Goal: Task Accomplishment & Management: Manage account settings

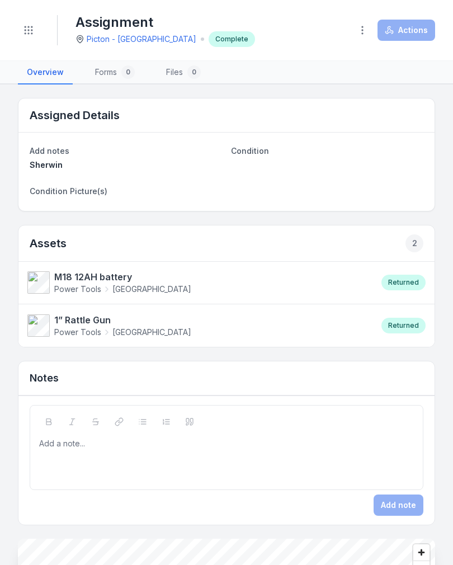
click at [35, 37] on button "Toggle Navigation" at bounding box center [28, 30] width 21 height 21
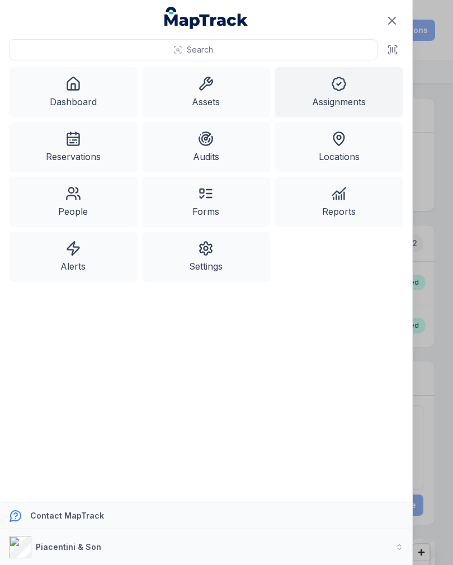
click at [75, 165] on link "Reservations" at bounding box center [73, 147] width 129 height 50
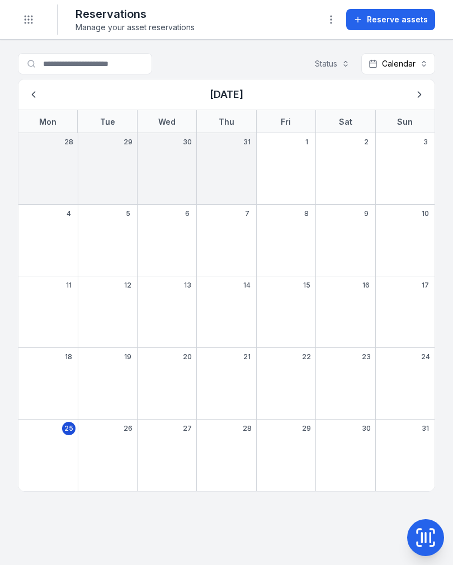
click at [30, 18] on icon "Toggle navigation" at bounding box center [28, 19] width 11 height 11
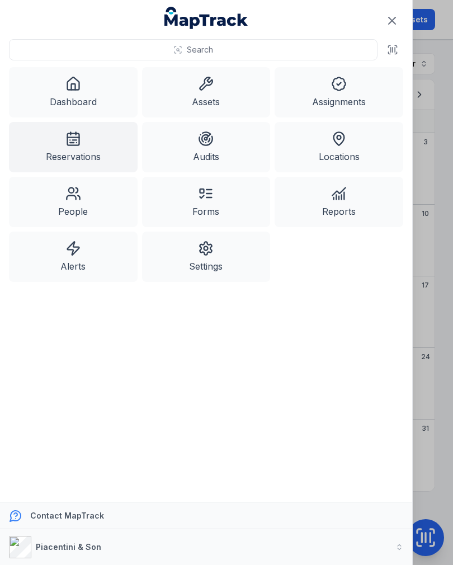
click at [216, 91] on link "Assets" at bounding box center [206, 92] width 129 height 50
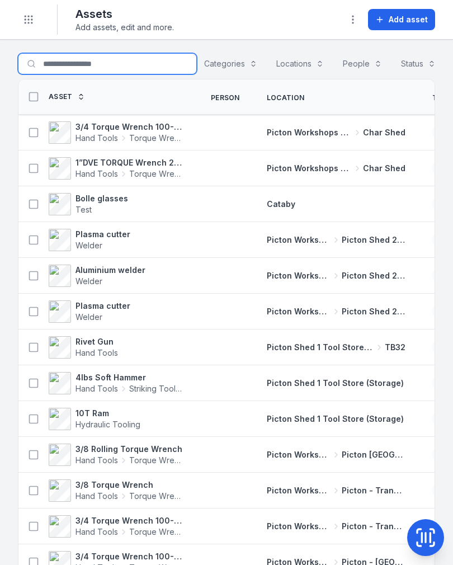
click at [107, 67] on input "Search for assets" at bounding box center [107, 63] width 179 height 21
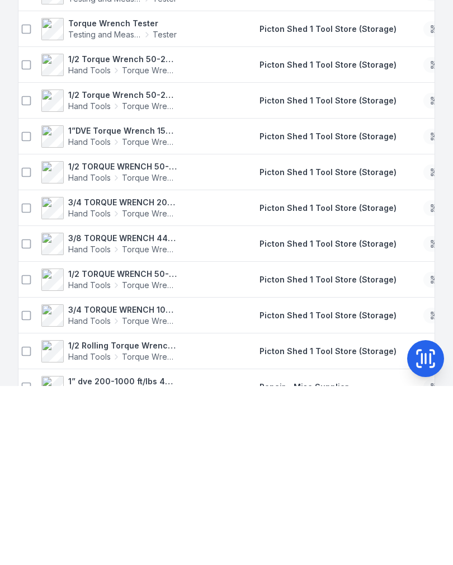
scroll to position [461, 0]
type input "**********"
click at [83, 245] on span "Hand Tools" at bounding box center [89, 250] width 43 height 11
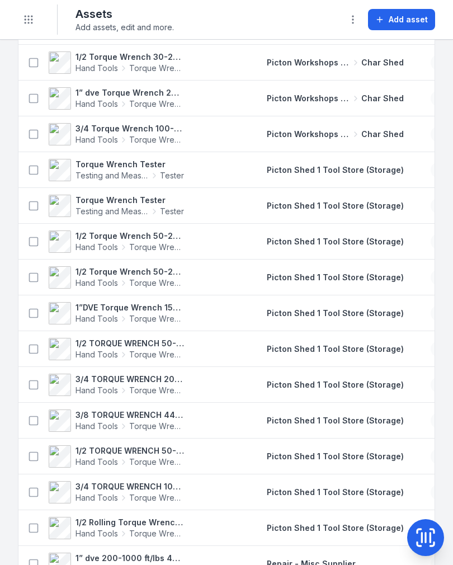
scroll to position [466, 0]
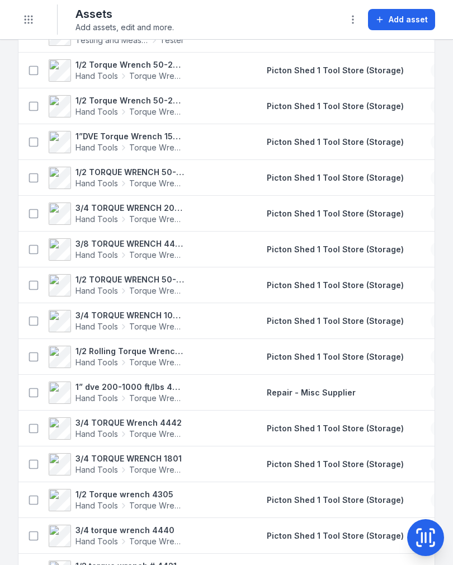
scroll to position [635, 0]
click at [39, 106] on icon at bounding box center [33, 106] width 11 height 11
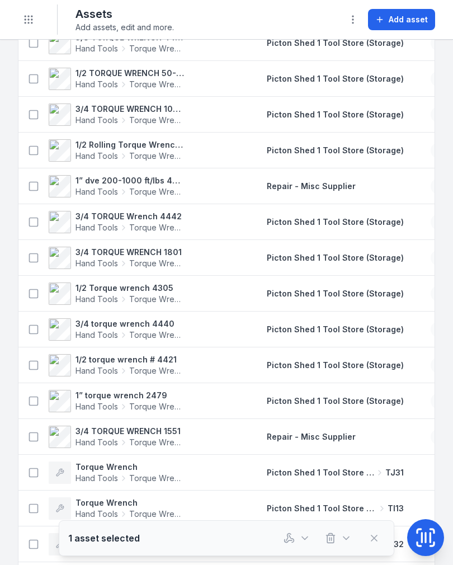
scroll to position [851, 0]
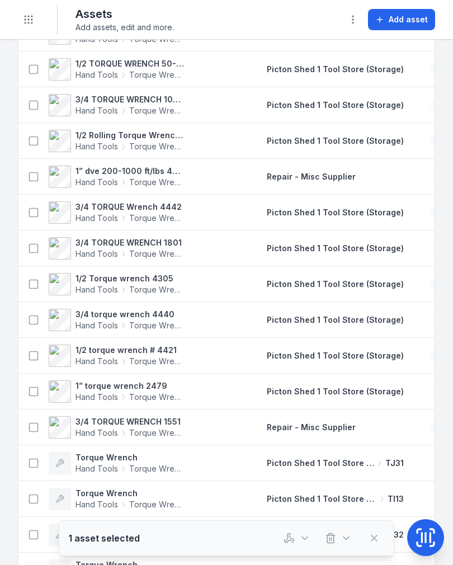
click at [290, 540] on icon "button" at bounding box center [289, 538] width 11 height 11
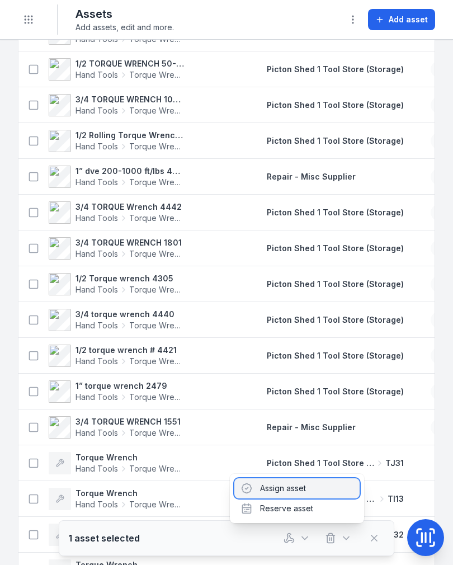
click at [314, 488] on div "Assign asset" at bounding box center [297, 489] width 125 height 20
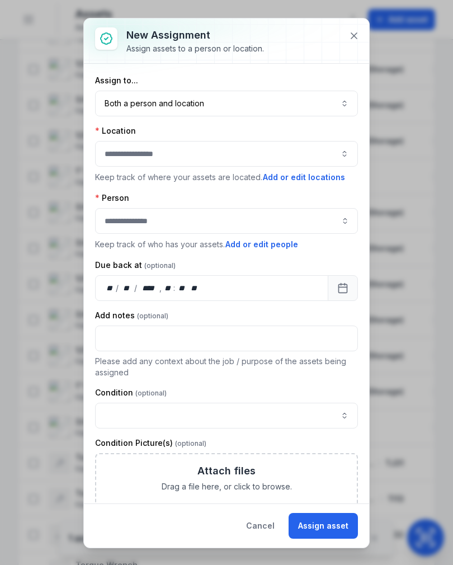
click at [135, 104] on button "Both a person and location ****" at bounding box center [226, 104] width 263 height 26
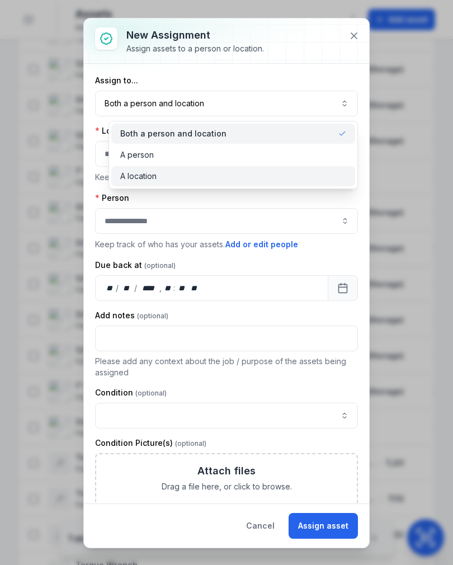
click at [125, 184] on div "A location" at bounding box center [233, 176] width 245 height 20
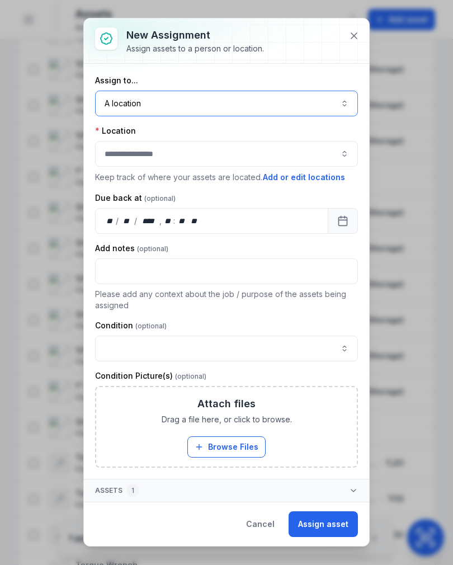
click at [117, 158] on button "button" at bounding box center [226, 154] width 263 height 26
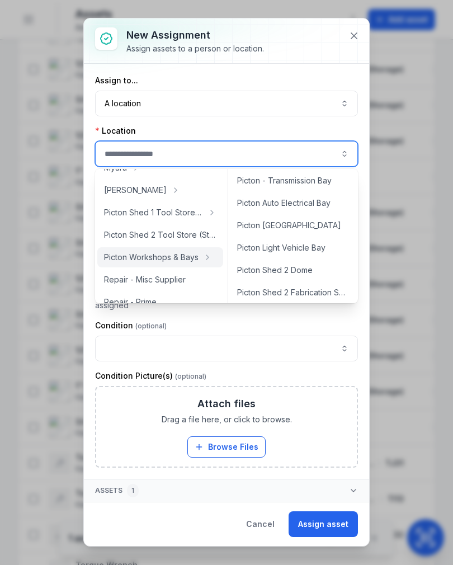
scroll to position [296, 0]
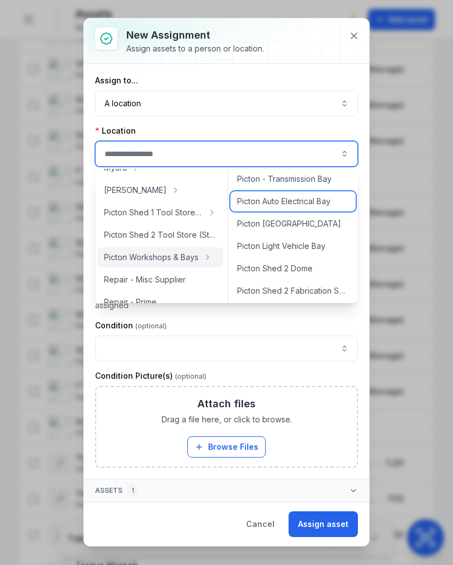
click at [317, 208] on div "Picton Auto Electrical Bay" at bounding box center [293, 201] width 125 height 20
type input "**********"
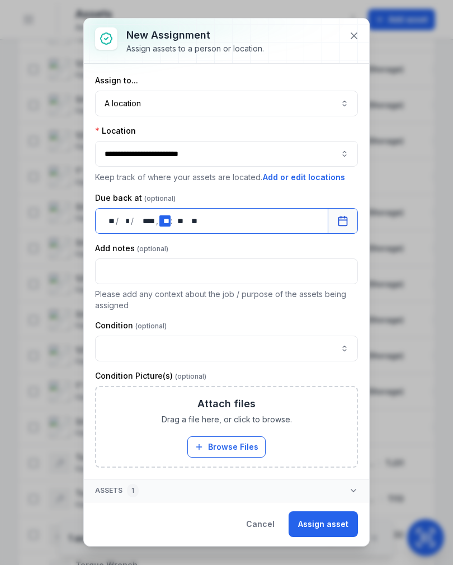
click at [165, 220] on div "** **" at bounding box center [165, 221] width 11 height 11
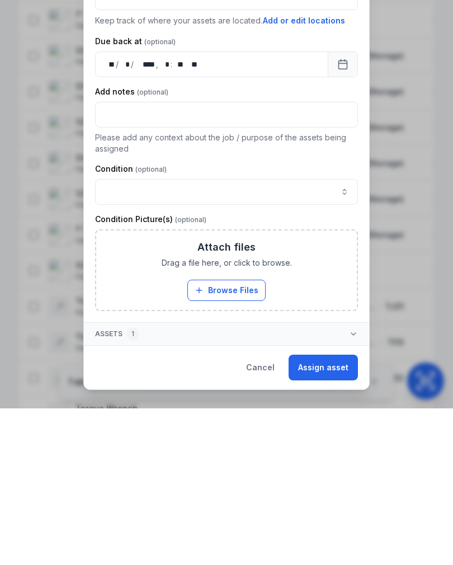
click at [335, 512] on button "Assign asset" at bounding box center [323, 525] width 69 height 26
